Goal: Transaction & Acquisition: Purchase product/service

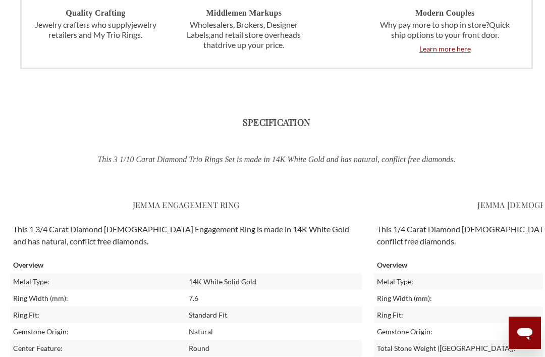
scroll to position [1925, 0]
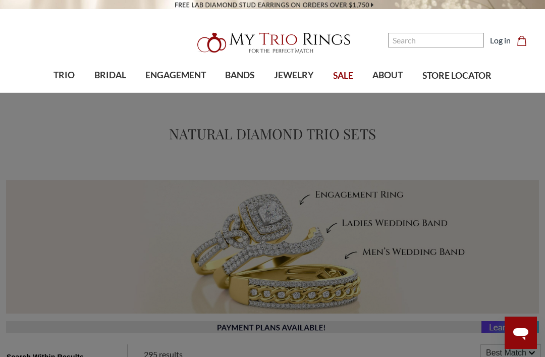
click at [62, 73] on span "TRIO" at bounding box center [63, 75] width 21 height 13
click at [42, 150] on img at bounding box center [34, 148] width 20 height 20
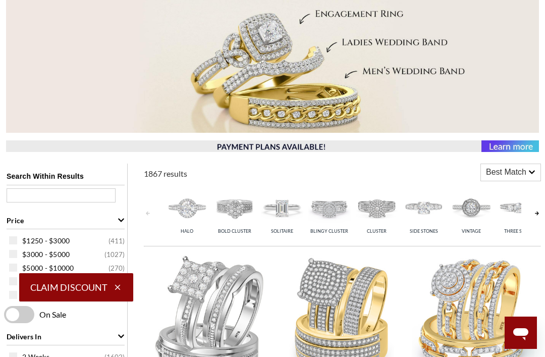
scroll to position [164, 0]
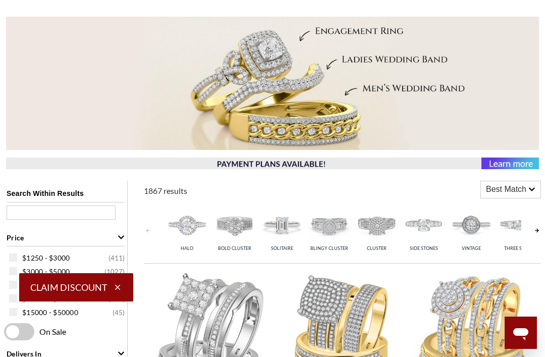
click at [38, 212] on input "text" at bounding box center [61, 212] width 109 height 14
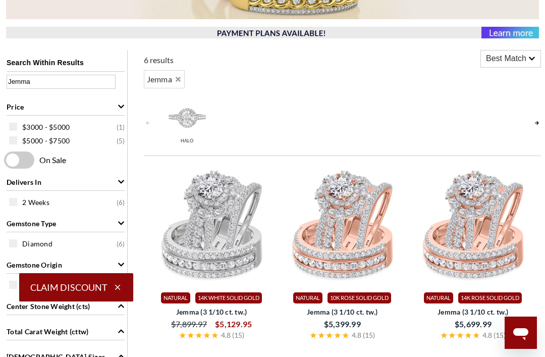
scroll to position [303, 0]
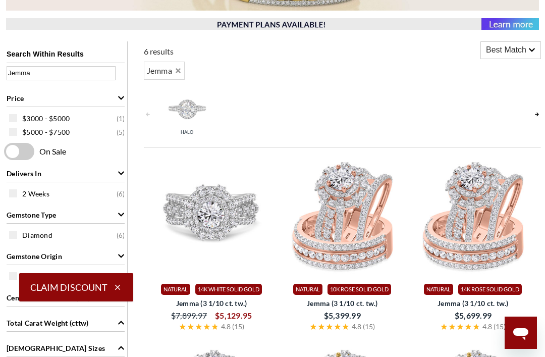
type input "Jemma"
click at [212, 154] on img at bounding box center [211, 215] width 123 height 123
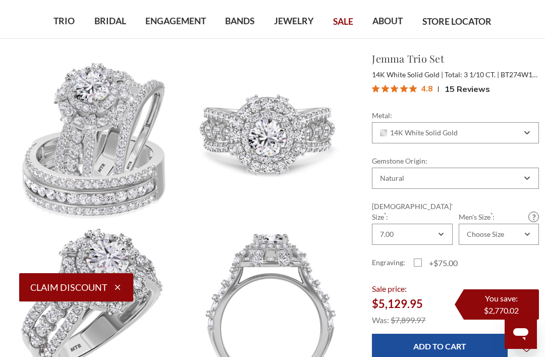
scroll to position [45, 0]
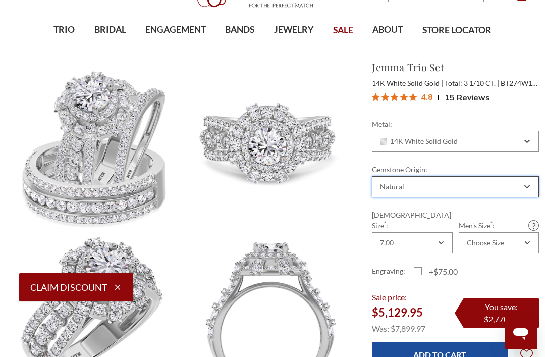
click at [527, 189] on icon "Combobox" at bounding box center [527, 187] width 6 height 6
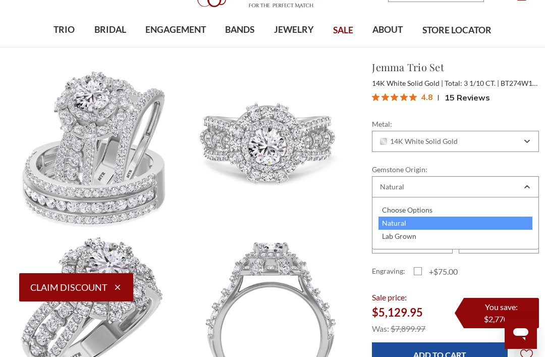
click at [442, 206] on div "Choose Options" at bounding box center [456, 209] width 154 height 13
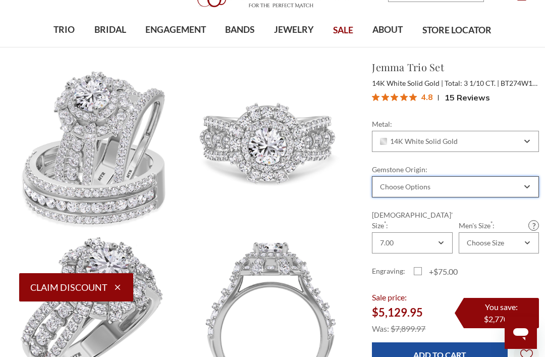
scroll to position [78, 0]
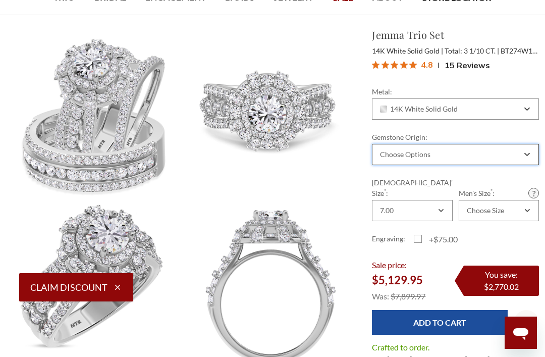
click at [526, 154] on icon "Combobox" at bounding box center [527, 154] width 6 height 6
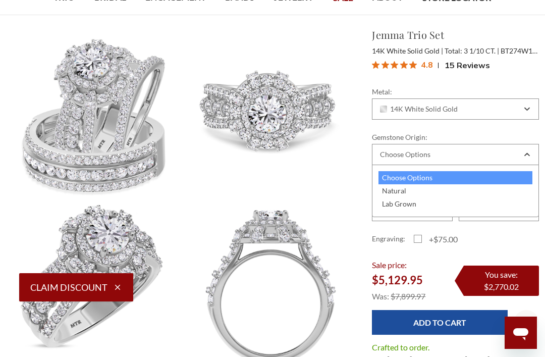
click at [432, 187] on div "Natural" at bounding box center [456, 190] width 154 height 13
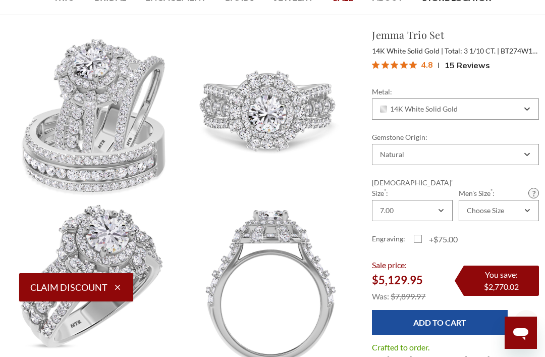
click at [9, 160] on img at bounding box center [94, 115] width 174 height 174
